Goal: Information Seeking & Learning: Learn about a topic

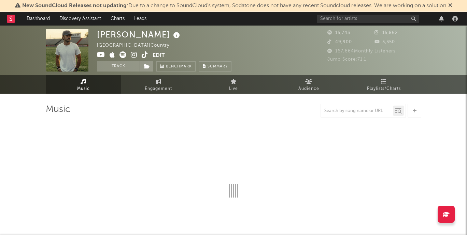
select select "6m"
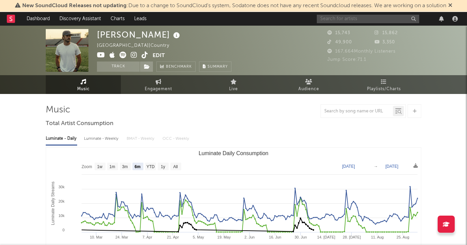
click at [398, 17] on input "text" at bounding box center [368, 19] width 102 height 9
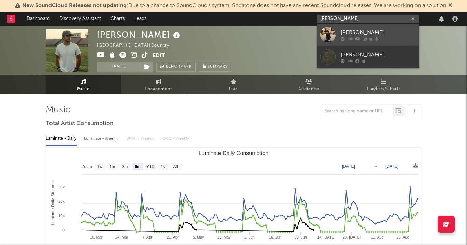
type input "[PERSON_NAME]"
click at [394, 29] on div "[PERSON_NAME]" at bounding box center [378, 32] width 75 height 8
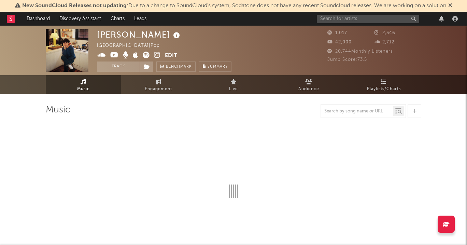
select select "6m"
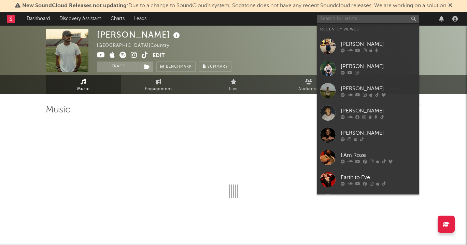
click at [348, 21] on input "text" at bounding box center [368, 19] width 102 height 9
select select "6m"
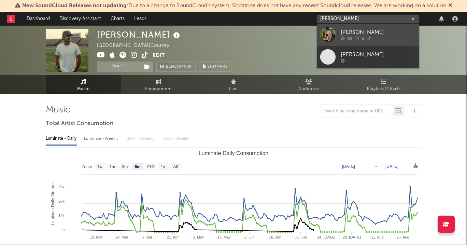
type input "hannah geller"
click at [352, 25] on link "Hannah Geller" at bounding box center [368, 35] width 102 height 22
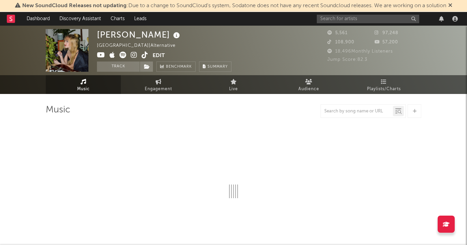
select select "1w"
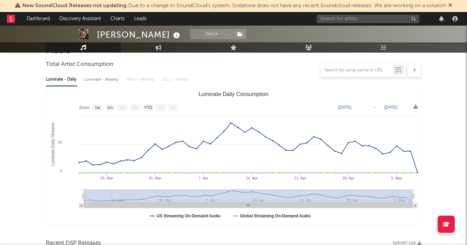
scroll to position [71, 0]
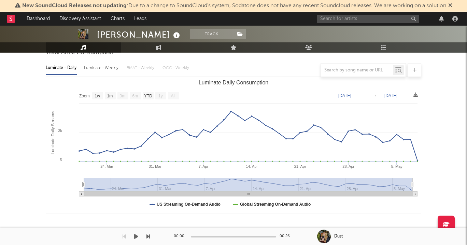
type input "2025-03-31"
type input "2025-04-02"
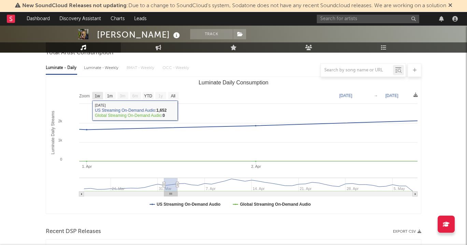
click at [100, 97] on text "1w" at bounding box center [97, 95] width 5 height 5
select select "1w"
type input "2025-03-27"
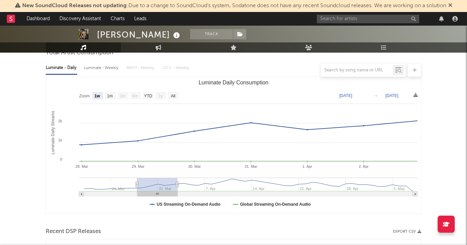
click at [100, 97] on text "1w" at bounding box center [98, 95] width 6 height 5
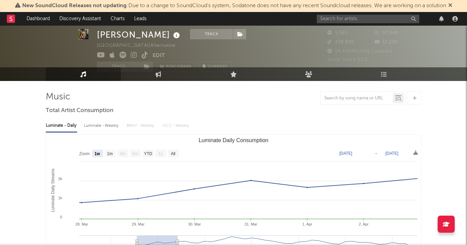
scroll to position [12, 0]
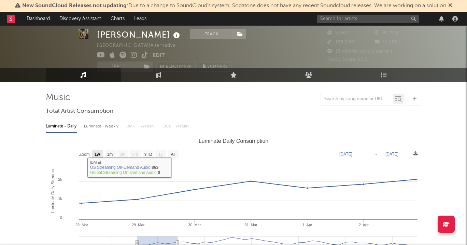
click at [98, 153] on text "1w" at bounding box center [98, 154] width 6 height 5
select select "1w"
